Goal: Task Accomplishment & Management: Manage account settings

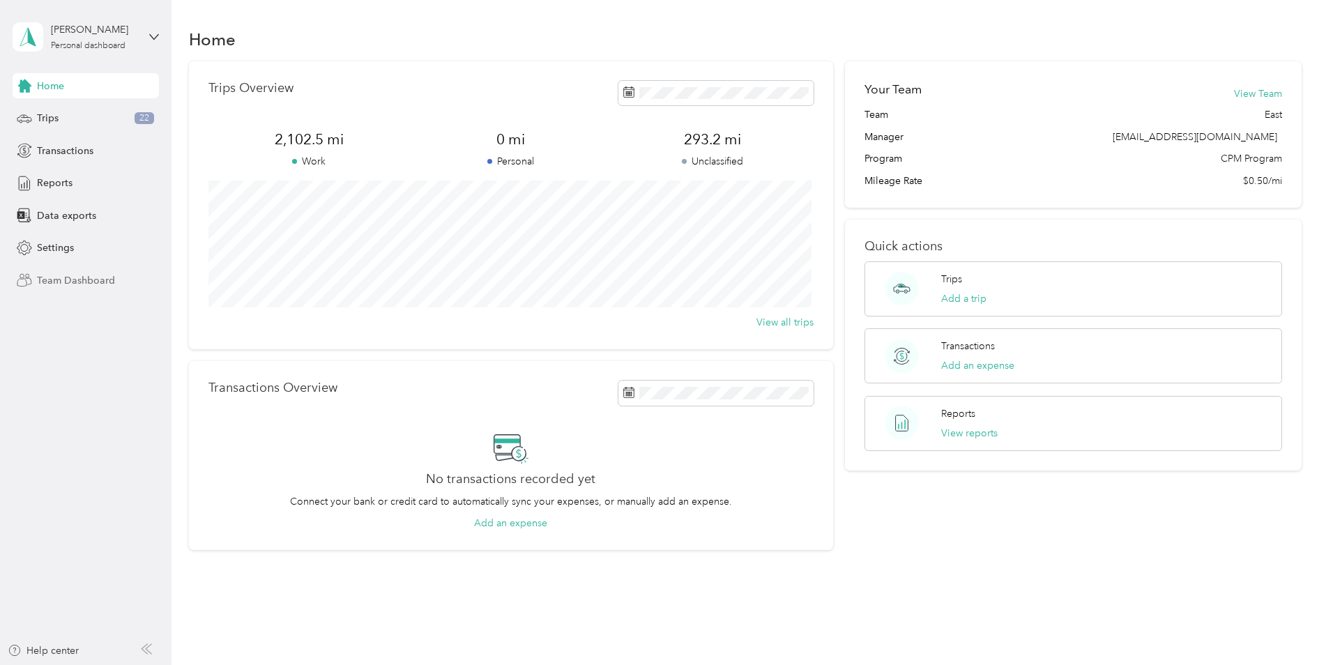
click at [61, 278] on span "Team Dashboard" at bounding box center [76, 280] width 78 height 15
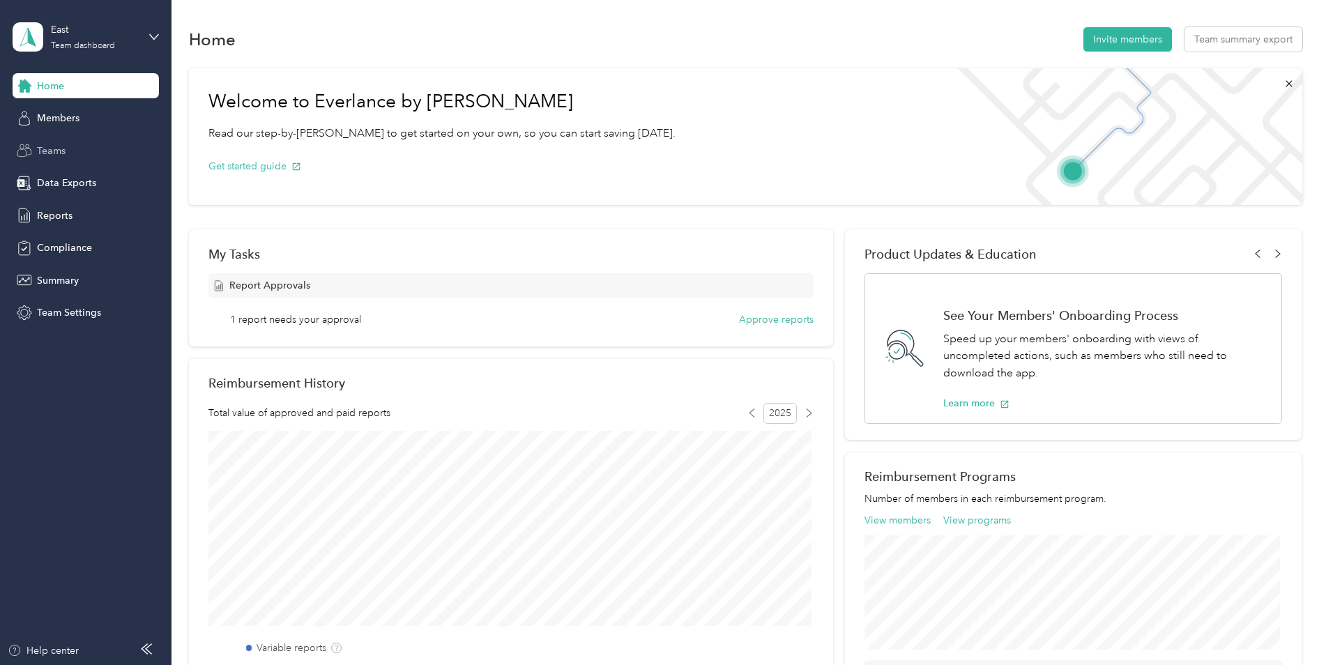
click at [52, 145] on span "Teams" at bounding box center [51, 151] width 29 height 15
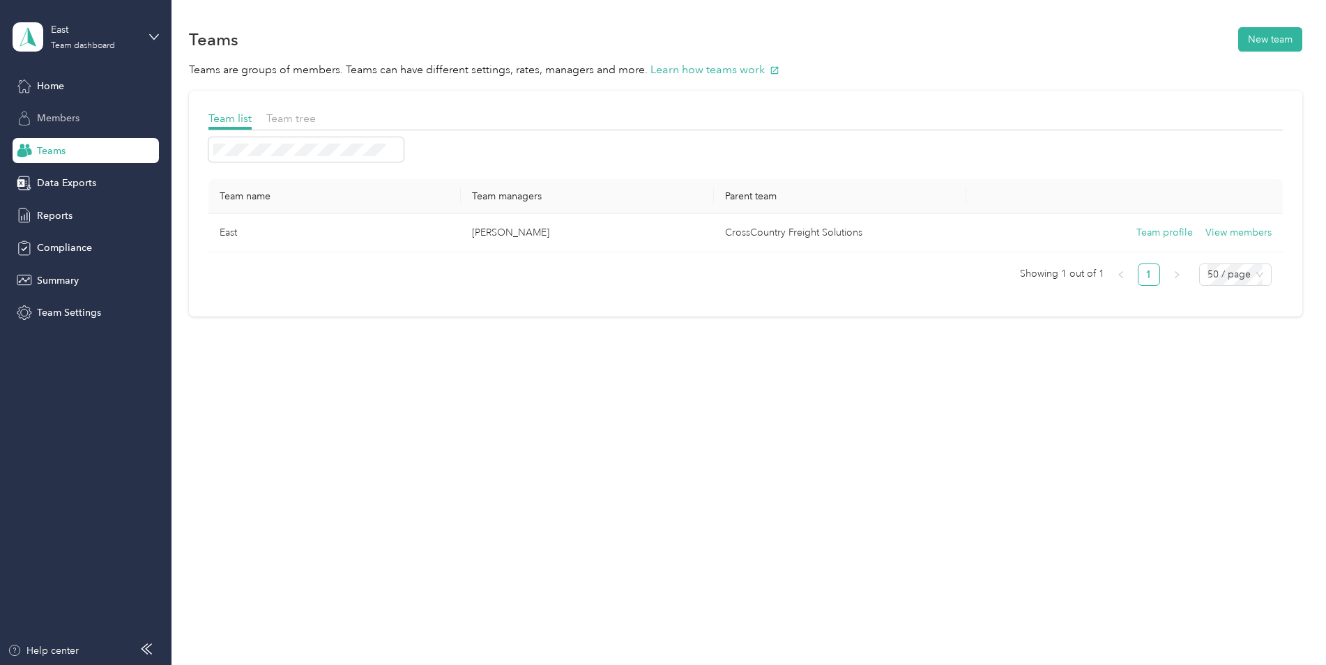
click at [75, 110] on div "Members" at bounding box center [86, 118] width 146 height 25
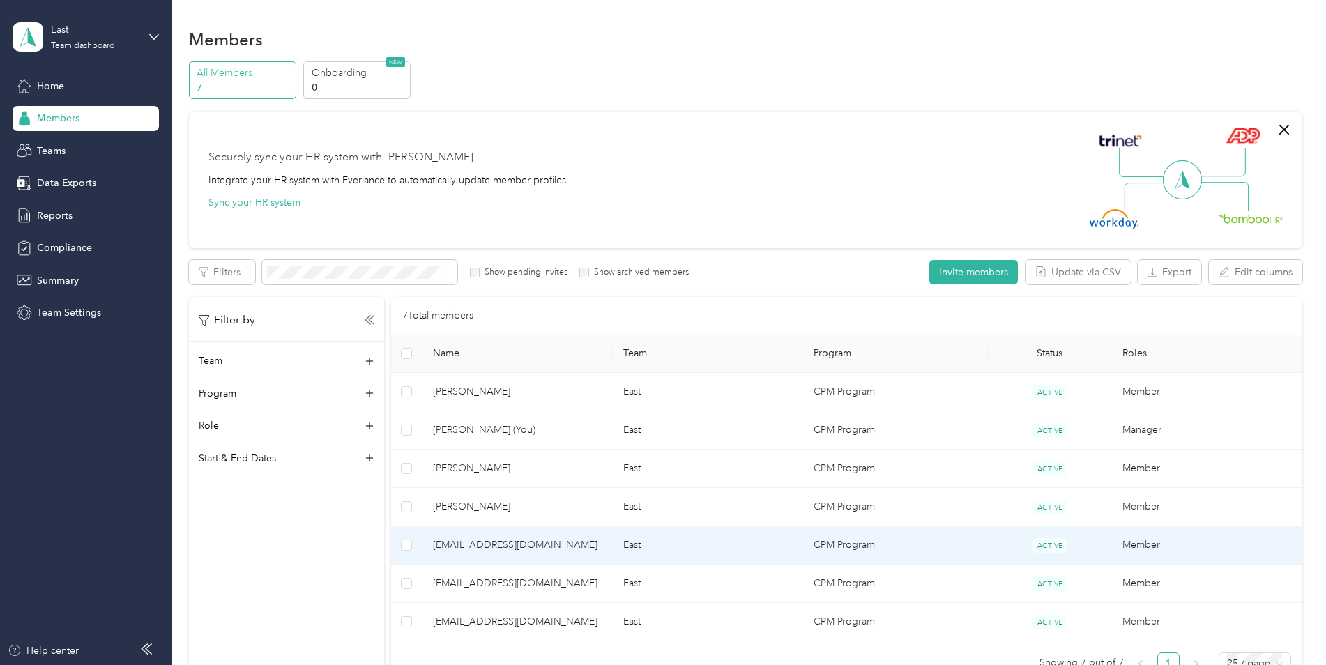
click at [464, 544] on span "[EMAIL_ADDRESS][DOMAIN_NAME]" at bounding box center [517, 545] width 168 height 15
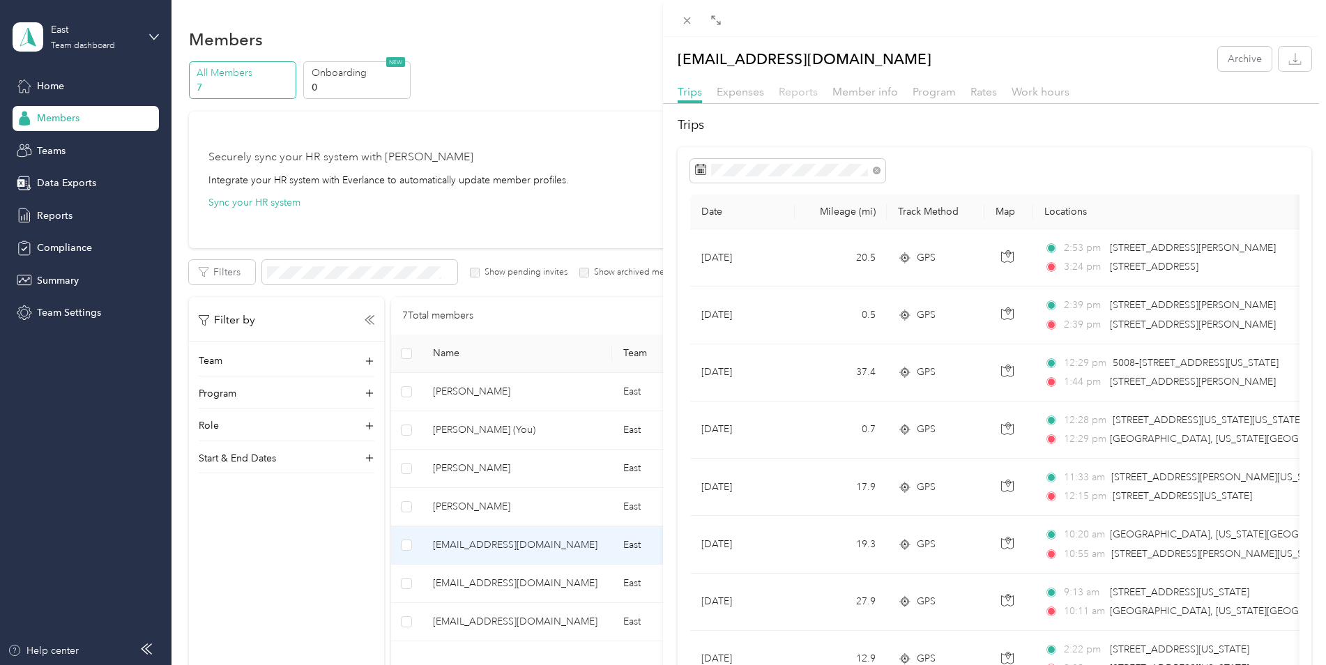
click at [806, 89] on span "Reports" at bounding box center [798, 91] width 39 height 13
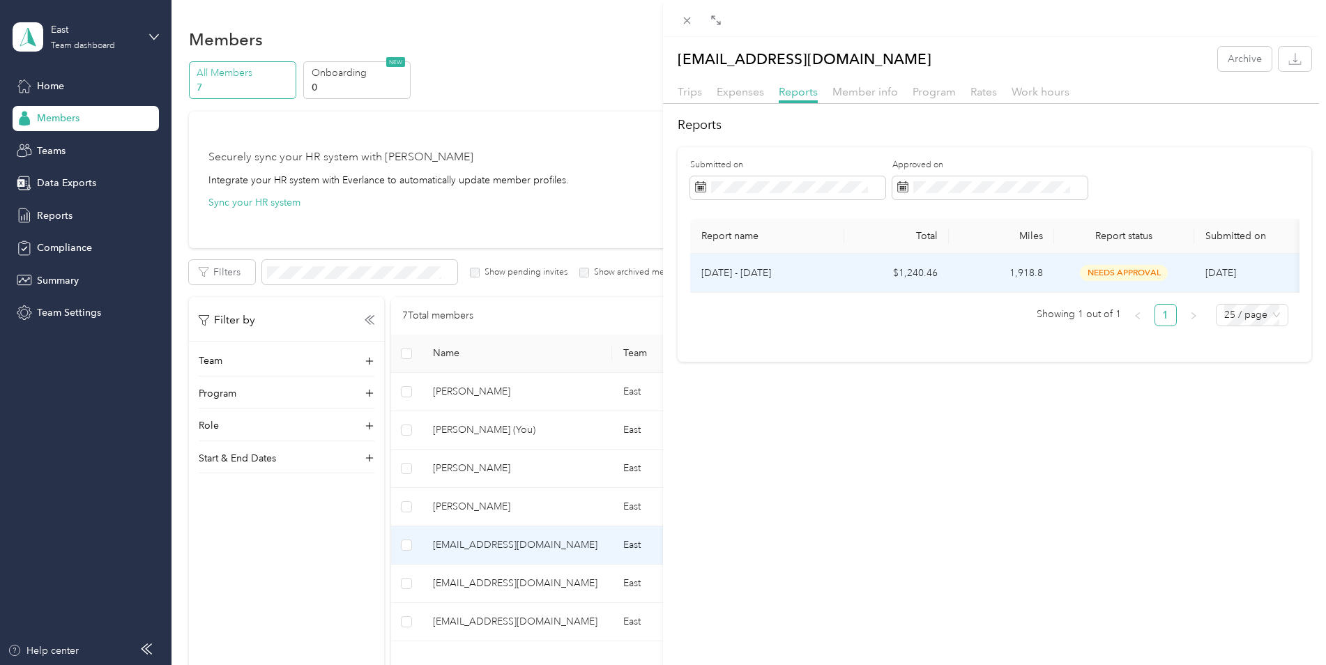
click at [1111, 270] on span "needs approval" at bounding box center [1124, 273] width 88 height 16
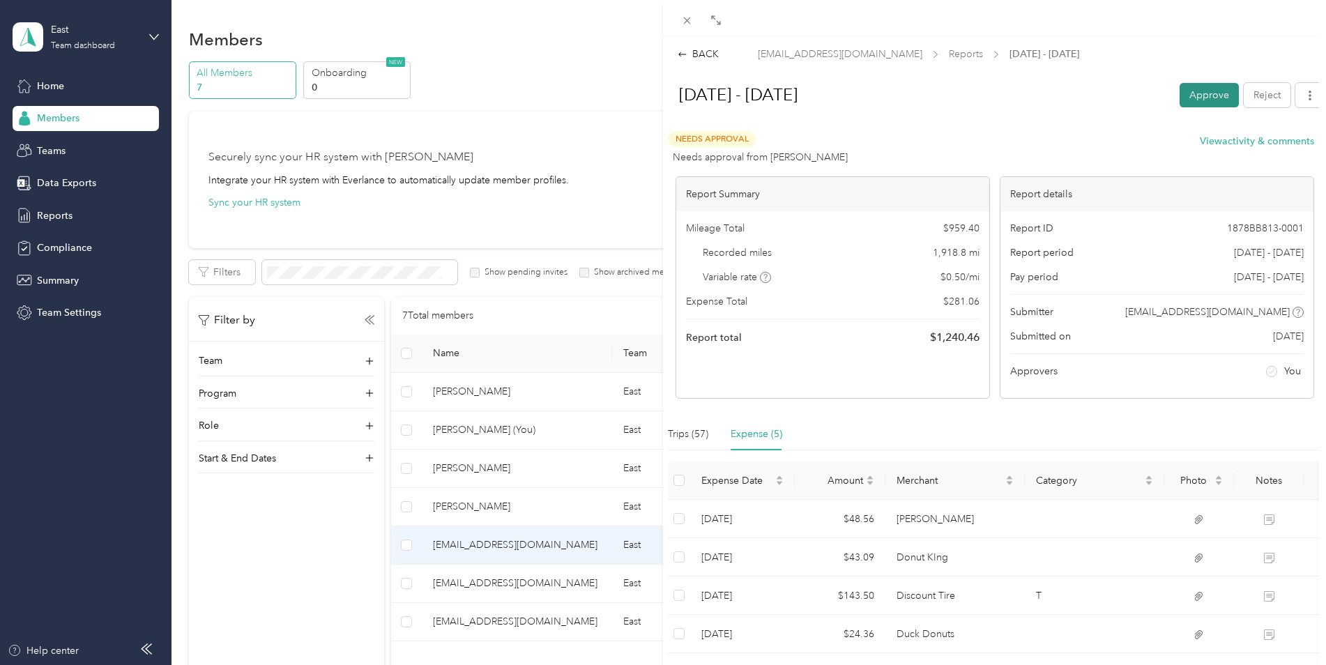
click at [1208, 96] on button "Approve" at bounding box center [1209, 95] width 59 height 24
click at [62, 86] on div "BACK [EMAIL_ADDRESS][DOMAIN_NAME] Reports [DATE] - [DATE] [DATE] - [DATE] Unapp…" at bounding box center [663, 332] width 1326 height 665
